Goal: Find specific page/section: Find specific page/section

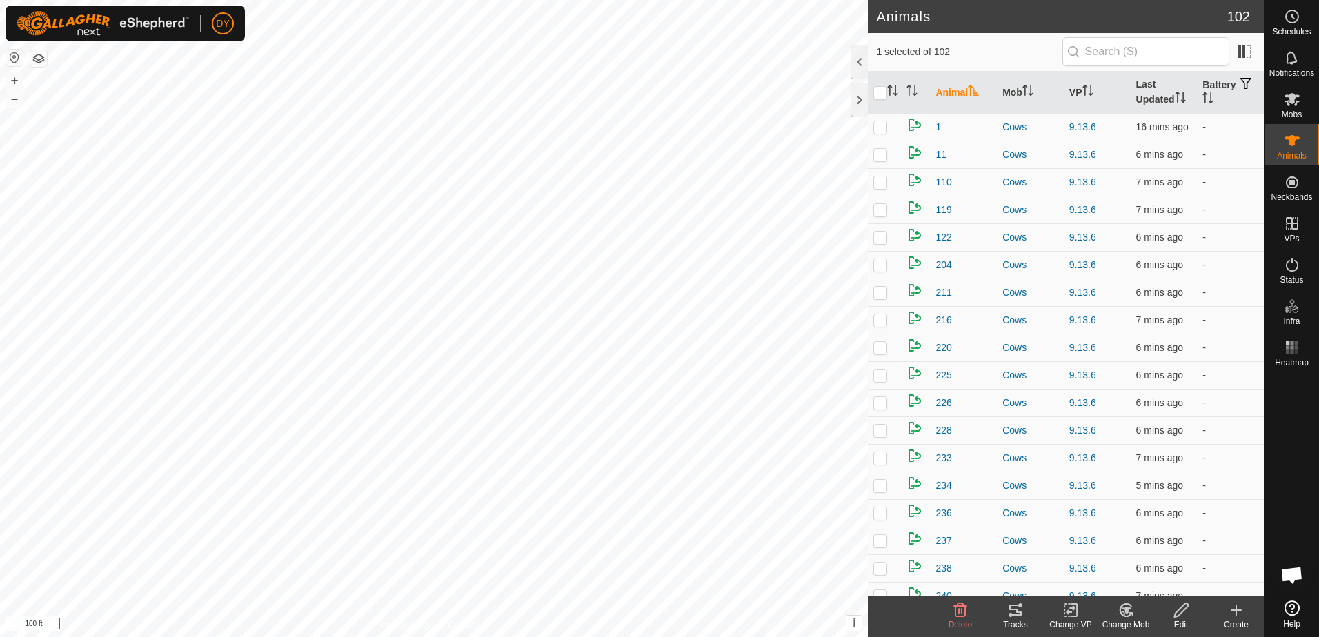
click at [1010, 608] on icon at bounding box center [1015, 610] width 12 height 11
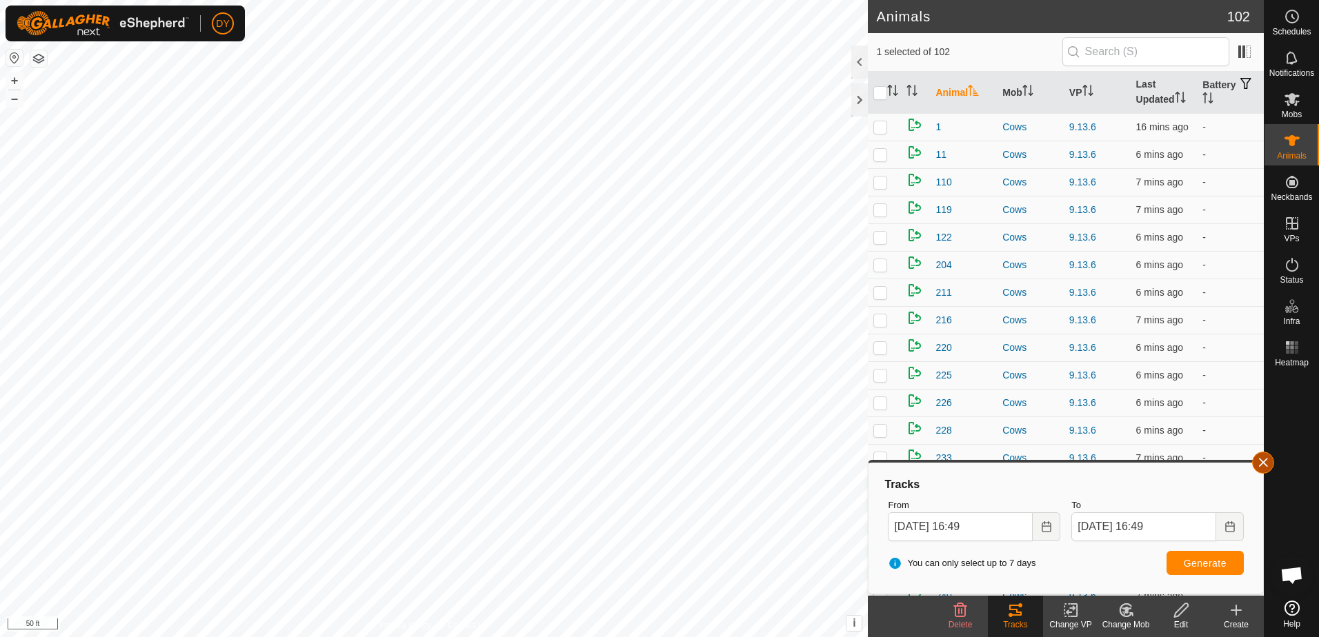
click at [1266, 463] on button "button" at bounding box center [1263, 463] width 22 height 22
